Goal: Information Seeking & Learning: Learn about a topic

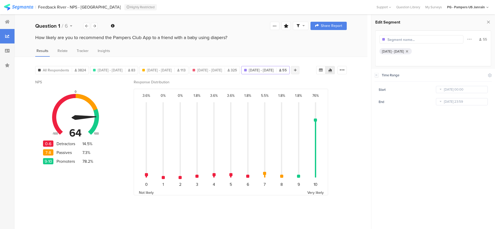
click at [294, 72] on icon at bounding box center [295, 70] width 3 height 4
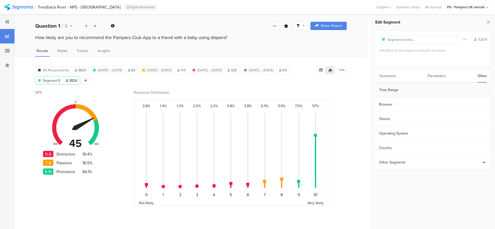
click at [412, 95] on section "Time Range" at bounding box center [432, 90] width 115 height 15
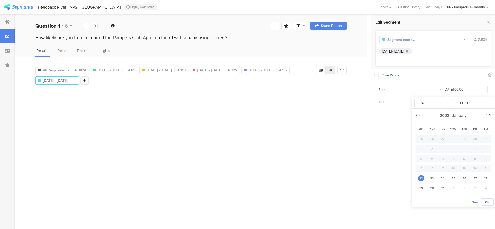
click at [452, 90] on input "[DATE] 00:00" at bounding box center [462, 89] width 52 height 7
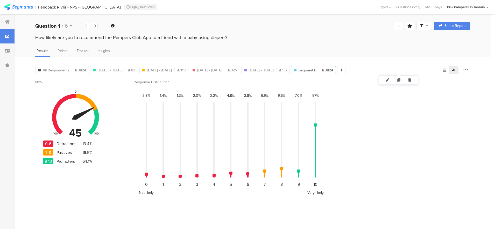
click at [336, 67] on div "Segment E 3824" at bounding box center [313, 70] width 45 height 8
click at [316, 69] on span "Segment E" at bounding box center [307, 70] width 18 height 5
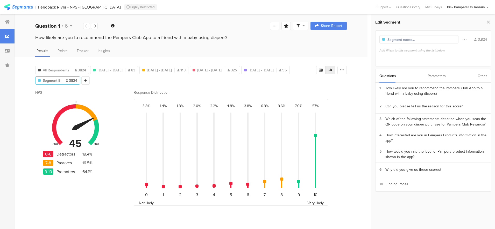
click at [480, 77] on div "Other" at bounding box center [482, 75] width 9 height 13
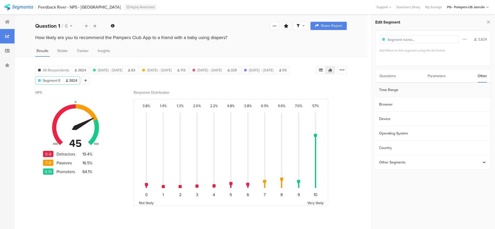
click at [386, 88] on section "Time Range" at bounding box center [432, 90] width 115 height 15
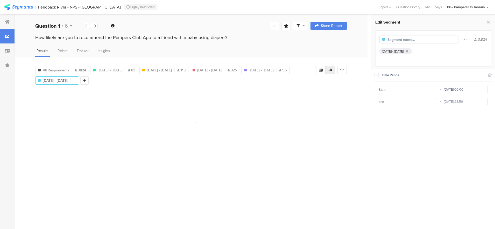
click at [454, 90] on input "[DATE] 00:00" at bounding box center [462, 89] width 52 height 7
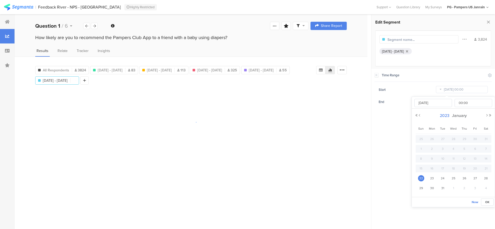
click at [440, 115] on span "2023" at bounding box center [444, 116] width 12 height 6
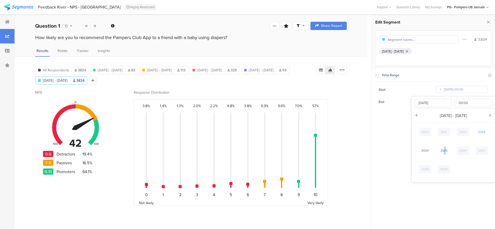
drag, startPoint x: 445, startPoint y: 152, endPoint x: 447, endPoint y: 148, distance: 4.6
click at [445, 152] on link "2025" at bounding box center [444, 151] width 12 height 8
click at [465, 151] on link "[DATE]" at bounding box center [463, 151] width 12 height 8
click at [419, 115] on button "Previous Month" at bounding box center [419, 115] width 3 height 3
click at [421, 149] on span "1" at bounding box center [421, 149] width 6 height 6
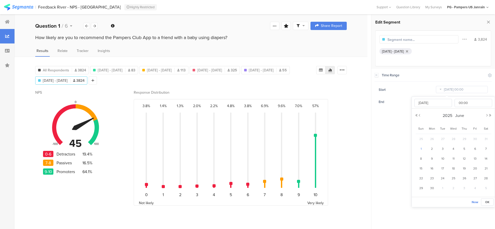
type input "[DATE] 00:00"
type input "[DATE]"
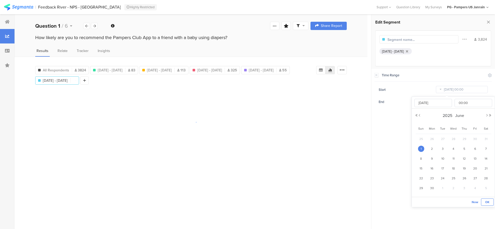
click at [486, 201] on span "OK" at bounding box center [487, 202] width 4 height 5
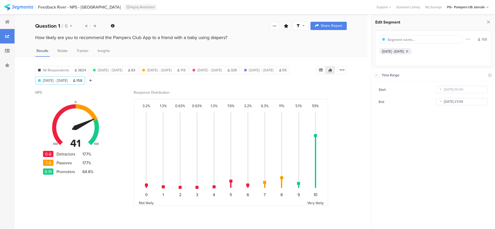
drag, startPoint x: 443, startPoint y: 103, endPoint x: 447, endPoint y: 103, distance: 3.6
click at [443, 103] on icon at bounding box center [440, 102] width 6 height 8
click at [419, 129] on button "Previous Month" at bounding box center [419, 127] width 3 height 3
click at [420, 128] on button "Previous Month" at bounding box center [419, 127] width 3 height 3
click at [431, 200] on span "30" at bounding box center [432, 200] width 6 height 6
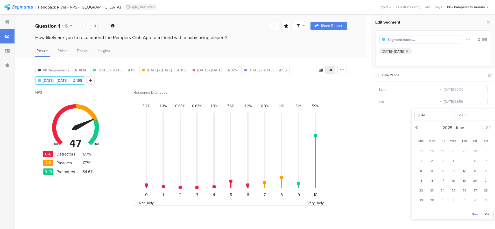
type input "[DATE] 23:59"
type input "[DATE]"
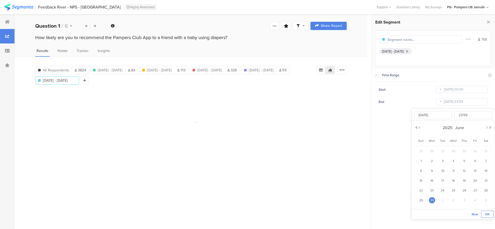
click at [488, 215] on span "OK" at bounding box center [487, 214] width 4 height 5
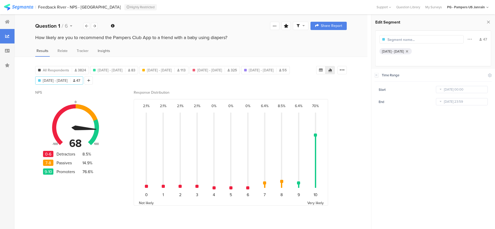
click at [109, 51] on span "Insights" at bounding box center [104, 50] width 12 height 5
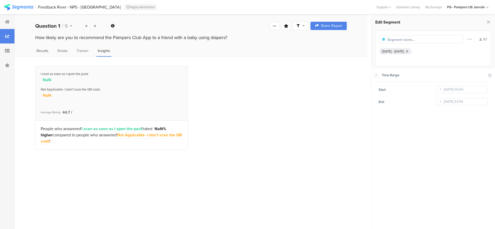
click at [46, 51] on span "Results" at bounding box center [43, 50] width 12 height 5
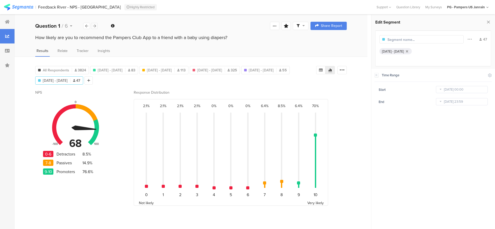
click at [95, 27] on icon at bounding box center [94, 25] width 3 height 3
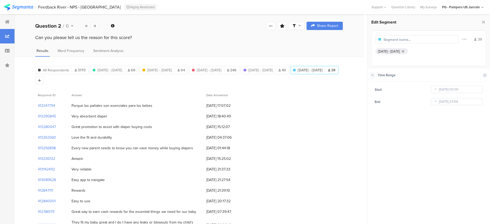
click at [372, 77] on icon at bounding box center [373, 75] width 4 height 4
click at [379, 79] on div "Questions" at bounding box center [383, 75] width 17 height 13
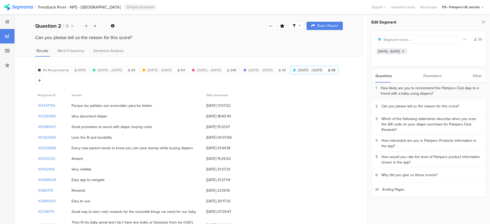
click at [402, 92] on div "How likely are you to recommend the Pampers Club App to a friend with a baby us…" at bounding box center [431, 91] width 101 height 11
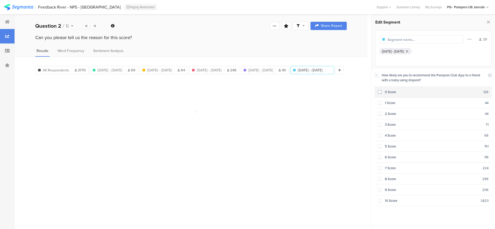
click at [411, 94] on section "0 Score 126" at bounding box center [433, 92] width 118 height 11
click at [410, 104] on div "1 Score" at bounding box center [433, 103] width 104 height 5
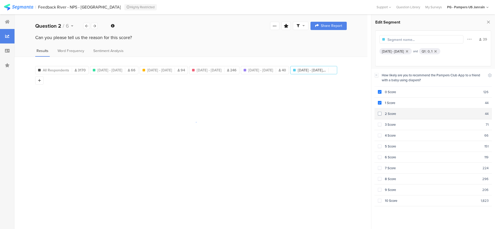
click at [407, 113] on div "2 Score" at bounding box center [433, 113] width 104 height 5
click at [405, 126] on section "3 Score 71" at bounding box center [433, 124] width 118 height 11
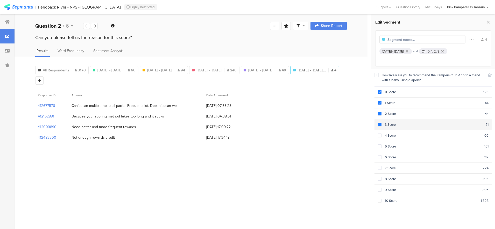
click at [380, 123] on span at bounding box center [380, 125] width 4 height 4
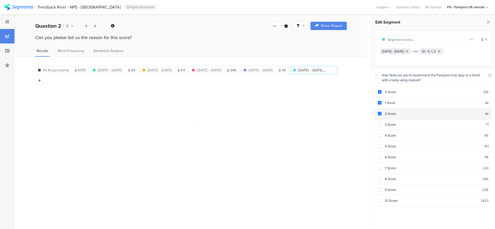
click at [380, 114] on span at bounding box center [380, 114] width 4 height 4
click at [380, 102] on span at bounding box center [380, 103] width 4 height 4
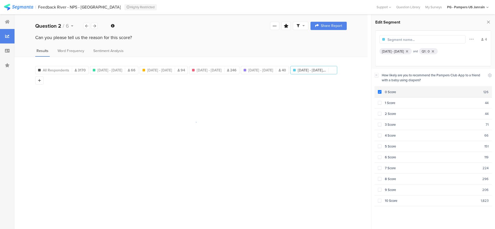
click at [378, 92] on span at bounding box center [380, 92] width 4 height 4
click at [377, 187] on section "9 Score 206" at bounding box center [433, 190] width 118 height 11
click at [382, 198] on div "10 Score" at bounding box center [430, 200] width 99 height 5
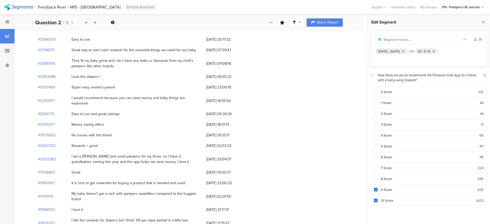
scroll to position [194, 0]
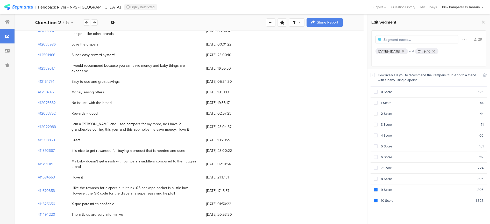
drag, startPoint x: 87, startPoint y: 147, endPoint x: 112, endPoint y: 153, distance: 25.7
click at [112, 159] on div "My baby doesn't get a rash with pampers swaddlers compared to the huggies brand" at bounding box center [137, 164] width 130 height 11
drag, startPoint x: 112, startPoint y: 153, endPoint x: 100, endPoint y: 162, distance: 15.2
click at [100, 172] on div "I love it" at bounding box center [136, 177] width 135 height 11
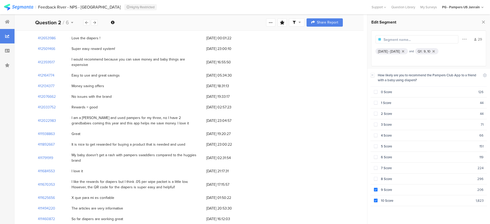
scroll to position [206, 0]
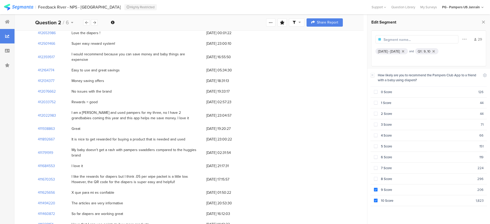
drag, startPoint x: 104, startPoint y: 162, endPoint x: 177, endPoint y: 170, distance: 73.5
click at [177, 174] on div "I like the rewards for diapers but I think .05 per wipe packet is a little low.…" at bounding box center [137, 179] width 130 height 11
drag, startPoint x: 93, startPoint y: 191, endPoint x: 150, endPoint y: 188, distance: 57.6
click at [150, 198] on div "The articles are very informative" at bounding box center [136, 203] width 135 height 11
drag, startPoint x: 80, startPoint y: 202, endPoint x: 160, endPoint y: 211, distance: 80.4
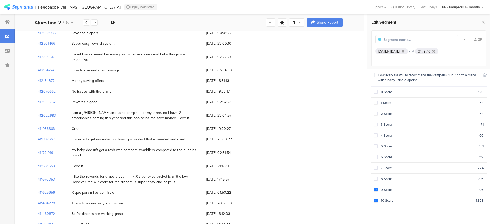
click at [160, 211] on div "413347794 Porque los pañales son esenciales para los bebes [DATE] 17:07:02 4132…" at bounding box center [189, 62] width 308 height 335
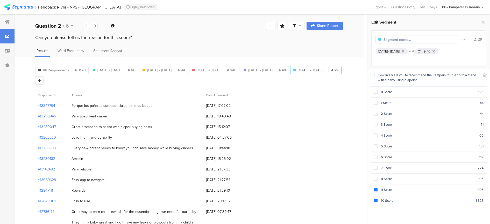
scroll to position [32, 0]
